Goal: Check status: Check status

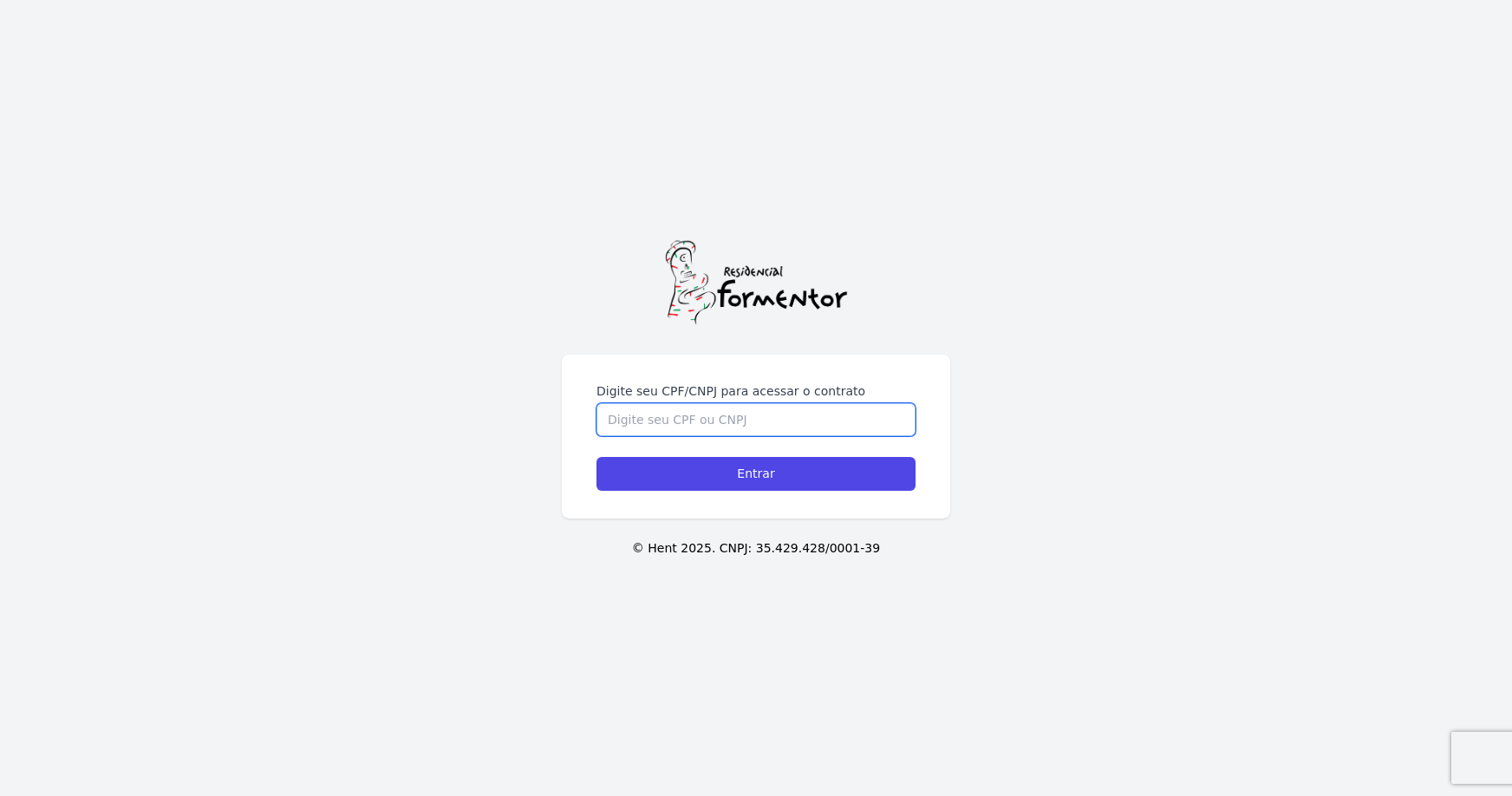
click at [756, 412] on input "Digite seu CPF/CNPJ para acessar o contrato" at bounding box center [756, 419] width 319 height 33
click at [751, 419] on input "Digite seu CPF/CNPJ para acessar o contrato" at bounding box center [756, 419] width 319 height 33
type input "09532944982"
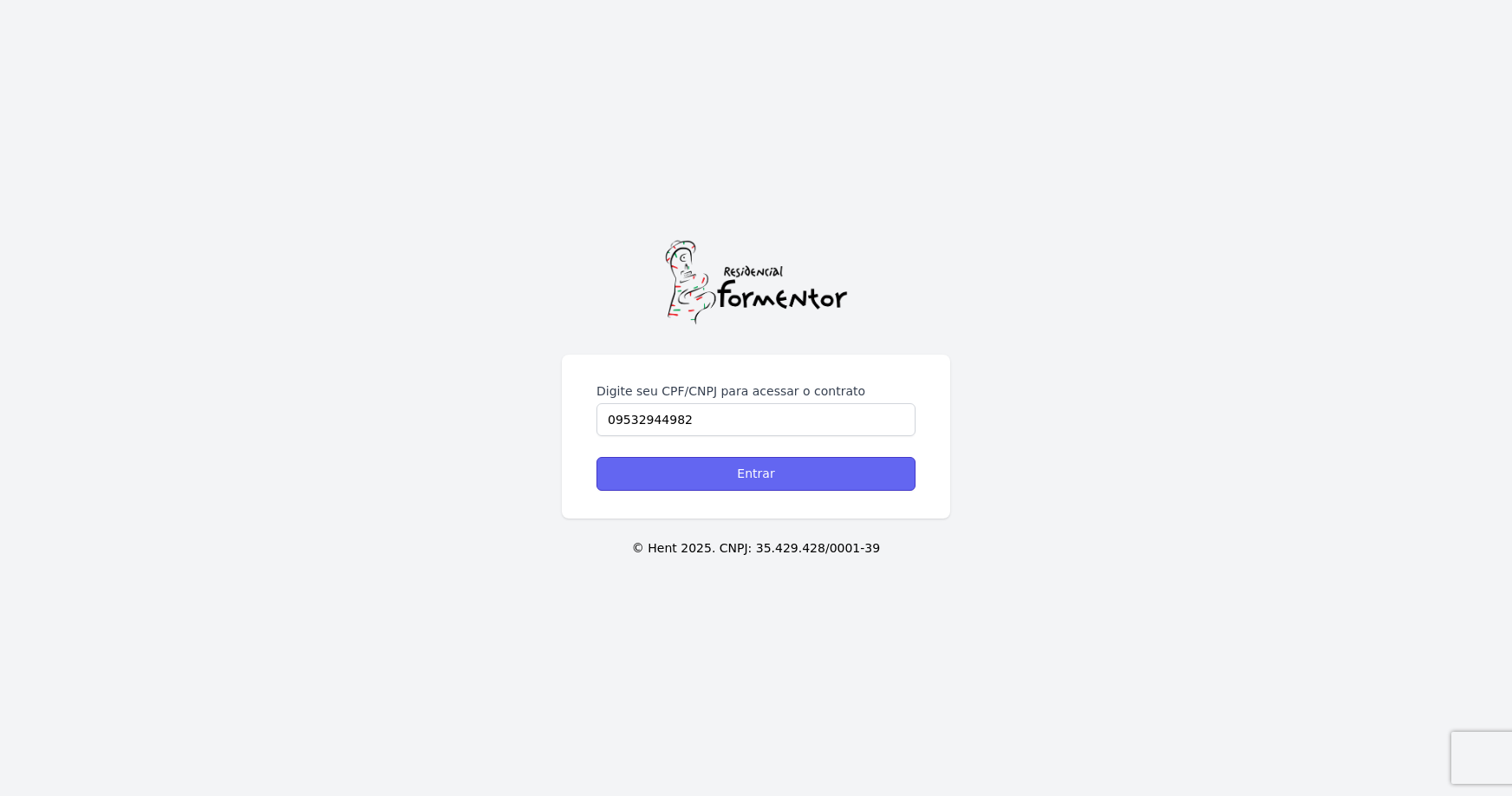
click at [763, 471] on input "Entrar" at bounding box center [756, 474] width 319 height 34
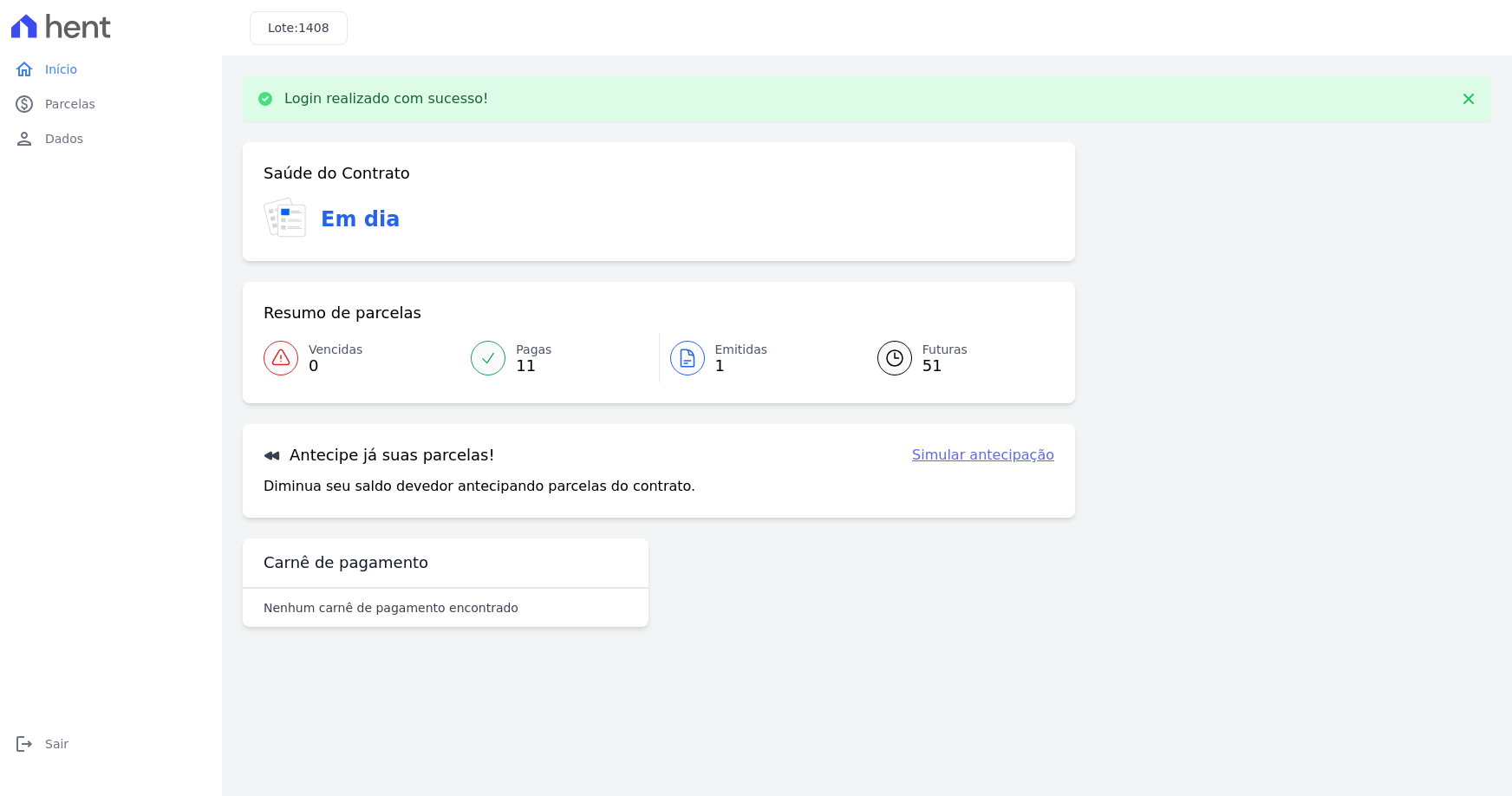
click at [727, 346] on span "Emitidas" at bounding box center [742, 350] width 53 height 19
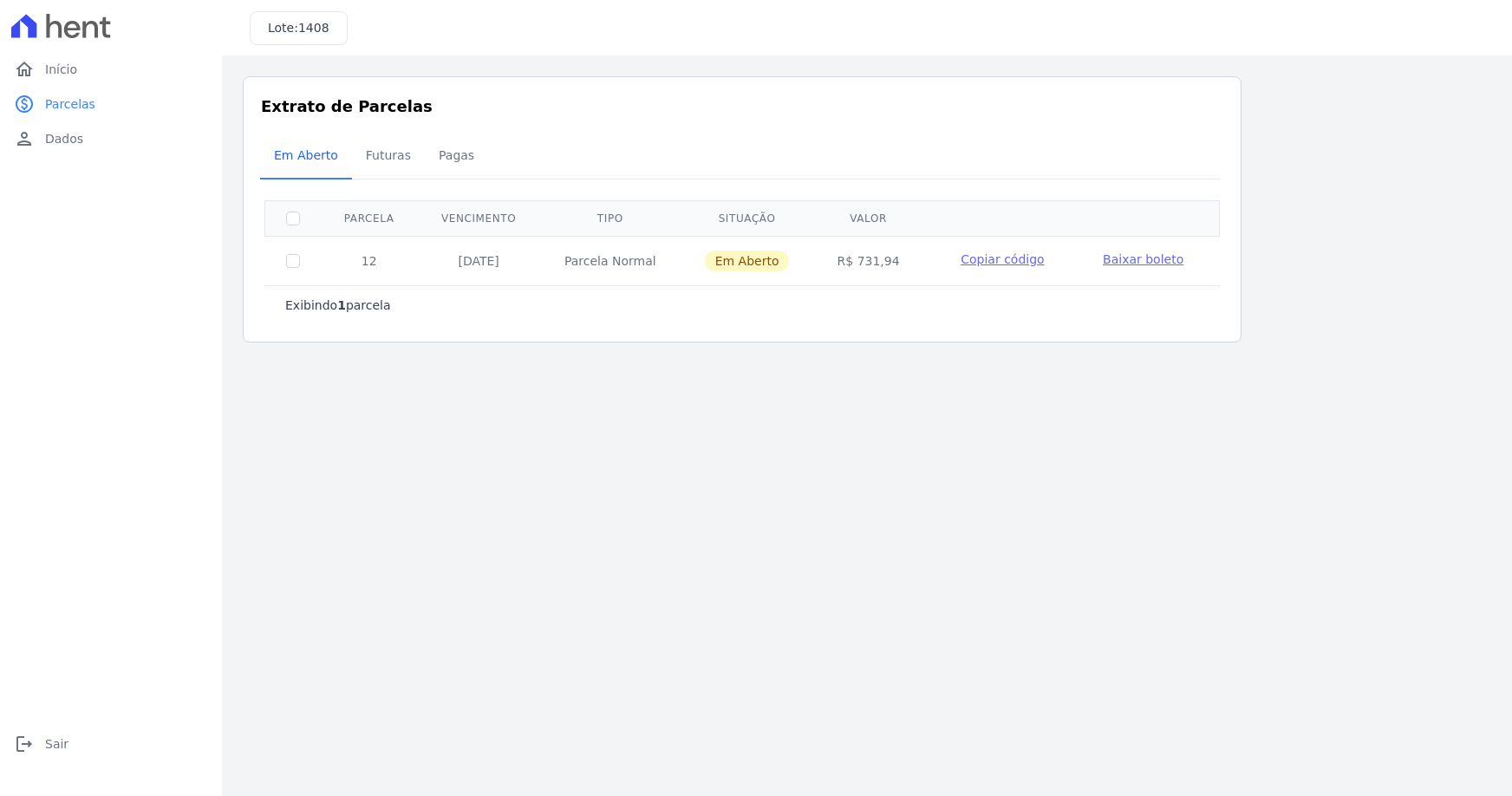
click at [1023, 258] on span "Copiar código" at bounding box center [1003, 259] width 83 height 14
drag, startPoint x: 898, startPoint y: 267, endPoint x: 857, endPoint y: 257, distance: 42.2
click at [857, 257] on td "R$ 731,94" at bounding box center [867, 260] width 109 height 50
drag, startPoint x: 854, startPoint y: 255, endPoint x: 847, endPoint y: 243, distance: 13.9
click at [847, 243] on td "R$ 731,94" at bounding box center [867, 260] width 109 height 50
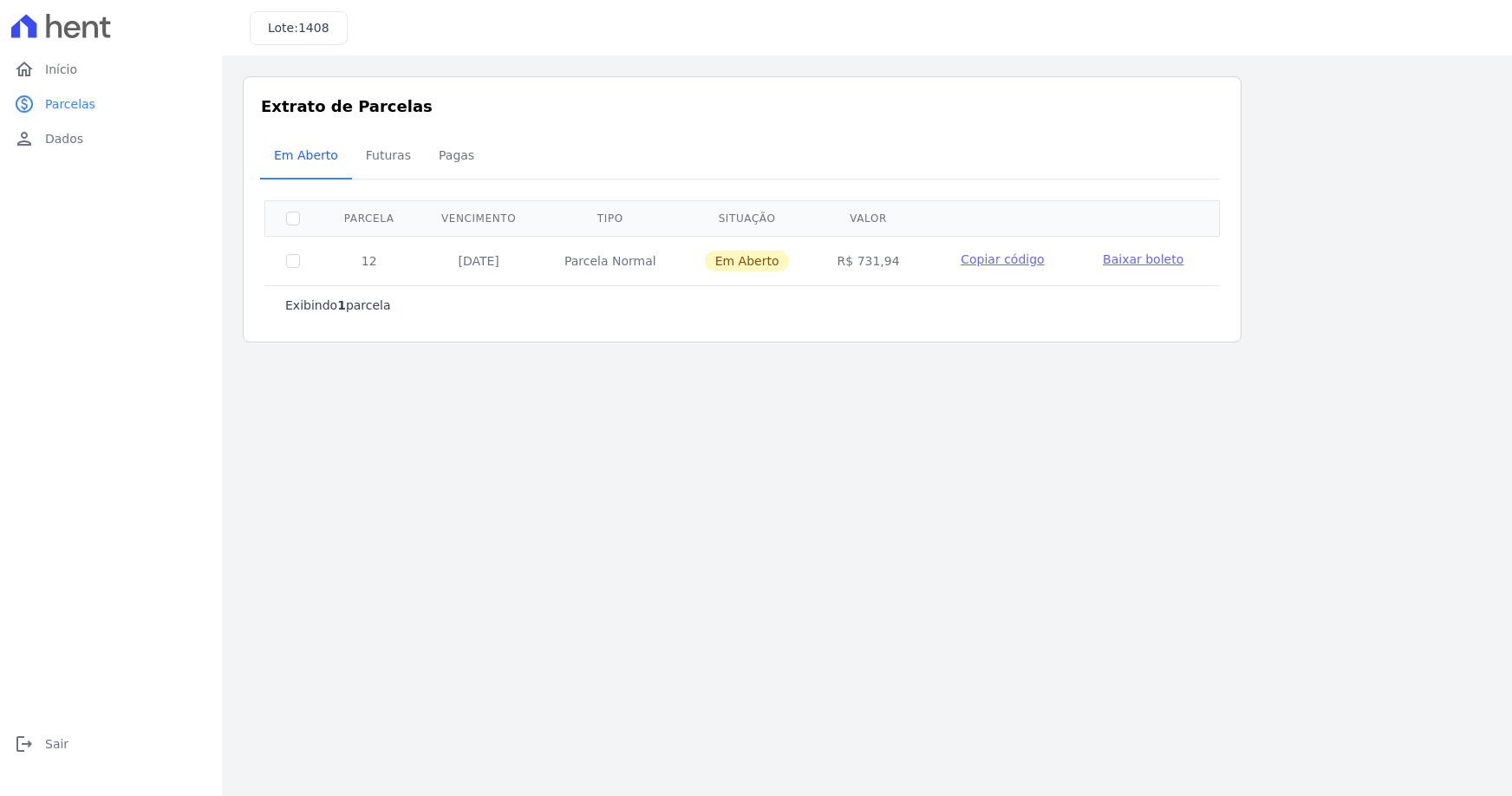
drag, startPoint x: 857, startPoint y: 254, endPoint x: 891, endPoint y: 263, distance: 35.2
click at [891, 262] on td "R$ 731,94" at bounding box center [867, 260] width 109 height 50
copy td "731,94"
